Goal: Task Accomplishment & Management: Use online tool/utility

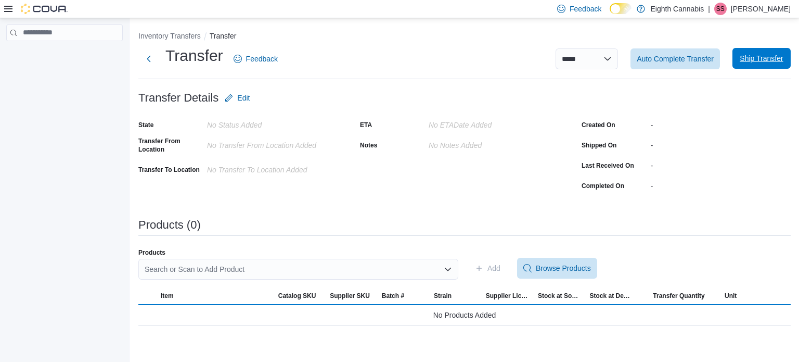
click at [767, 62] on span "Ship Transfer" at bounding box center [761, 58] width 43 height 10
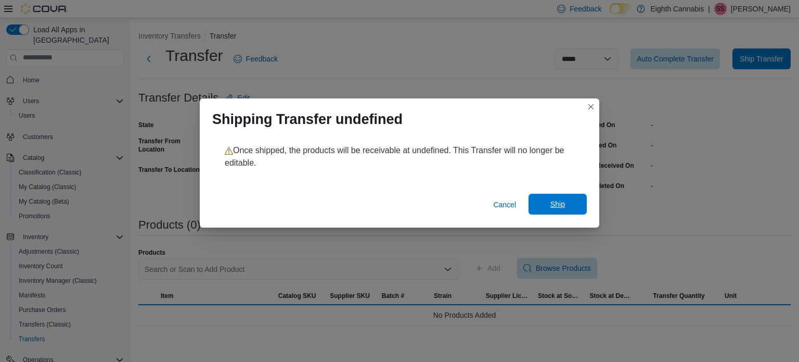
click at [562, 200] on span "Ship" at bounding box center [558, 204] width 46 height 21
